Goal: Navigation & Orientation: Go to known website

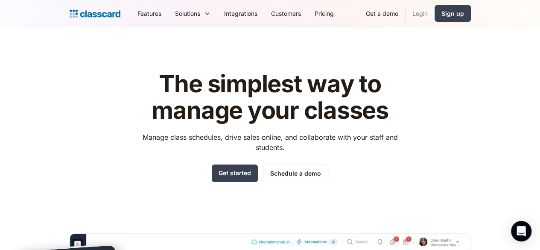
click at [434, 17] on link "Login" at bounding box center [419, 13] width 29 height 19
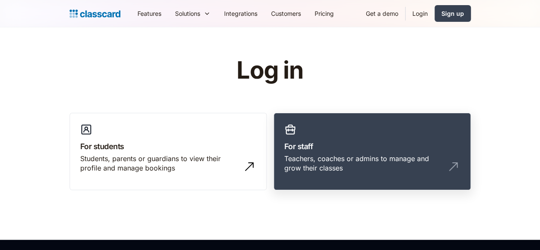
click at [424, 151] on h3 "For staff" at bounding box center [372, 146] width 176 height 12
